Goal: Check status: Check status

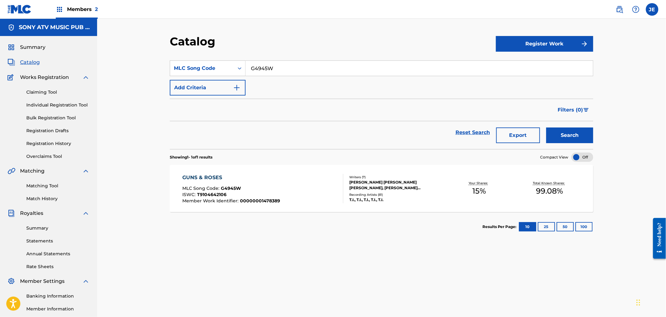
click at [46, 196] on link "Match History" at bounding box center [57, 198] width 63 height 7
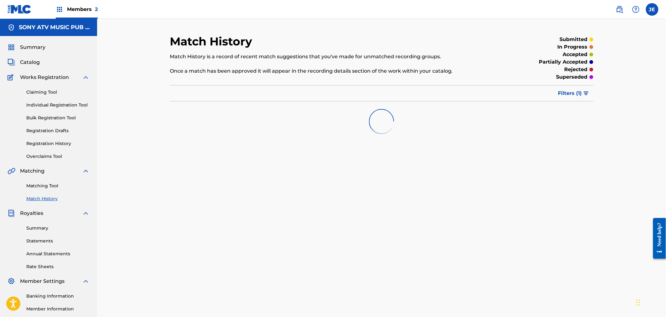
click at [47, 138] on div "Claiming Tool Individual Registration Tool Bulk Registration Tool Registration …" at bounding box center [49, 120] width 82 height 79
click at [52, 142] on link "Registration History" at bounding box center [57, 143] width 63 height 7
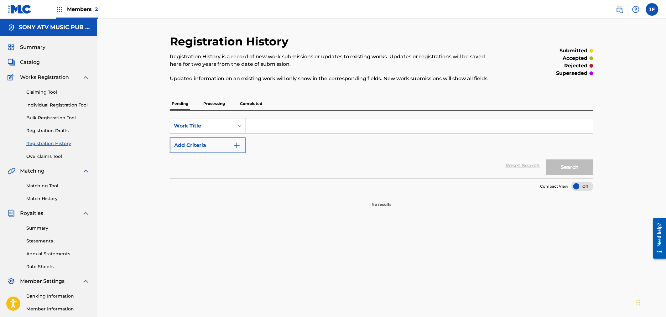
click at [256, 100] on p "Completed" at bounding box center [251, 103] width 26 height 13
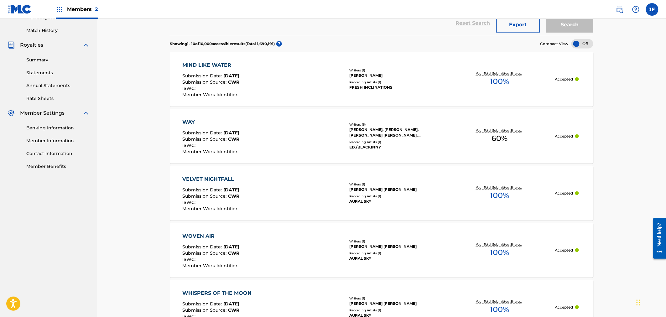
scroll to position [70, 0]
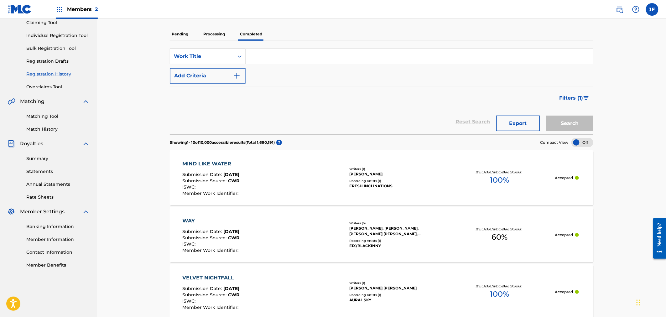
click at [211, 30] on p "Processing" at bounding box center [213, 34] width 25 height 13
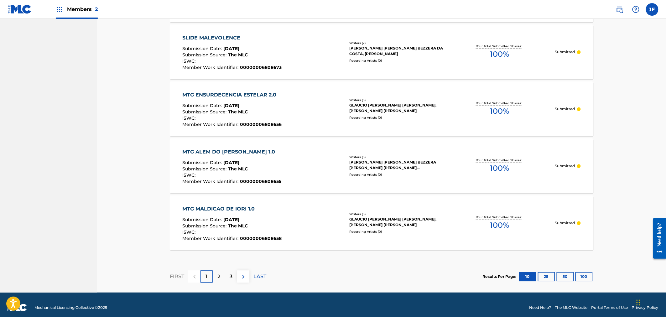
scroll to position [518, 0]
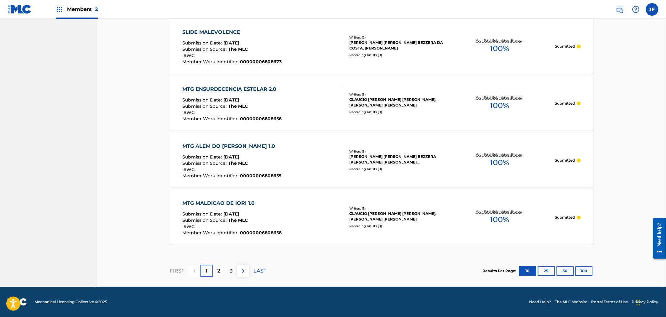
click at [217, 269] on p "2" at bounding box center [218, 271] width 3 height 8
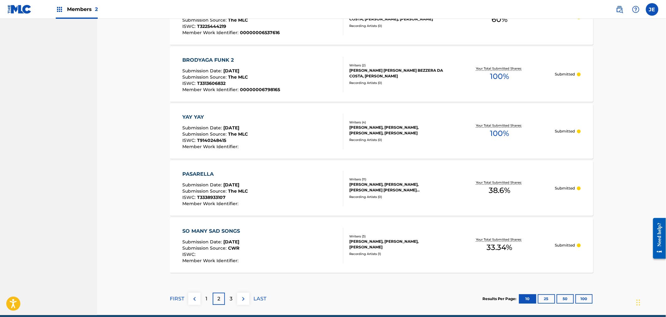
scroll to position [448, 0]
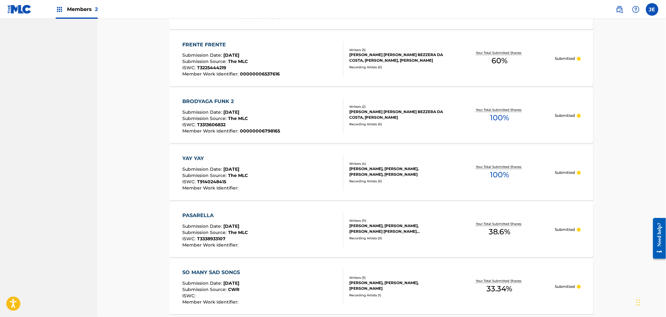
click at [251, 175] on div "YAY YAY Submission Date : Sep 15, 2025 Submission Source : The MLC ISWC : T9140…" at bounding box center [263, 173] width 161 height 36
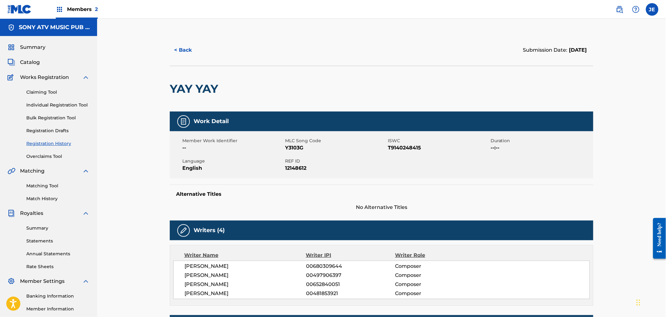
click at [35, 61] on span "Catalog" at bounding box center [30, 63] width 20 height 8
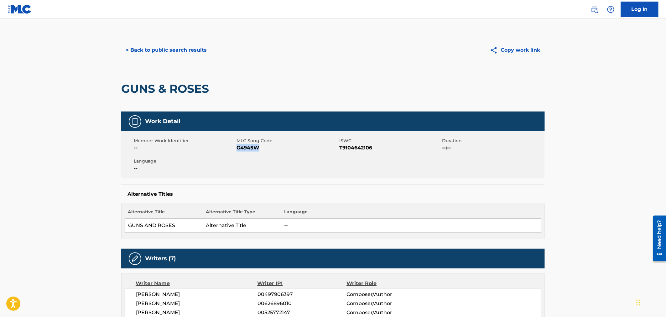
click at [146, 43] on button "< Back to public search results" at bounding box center [166, 50] width 90 height 16
